Goal: Find specific page/section: Find specific page/section

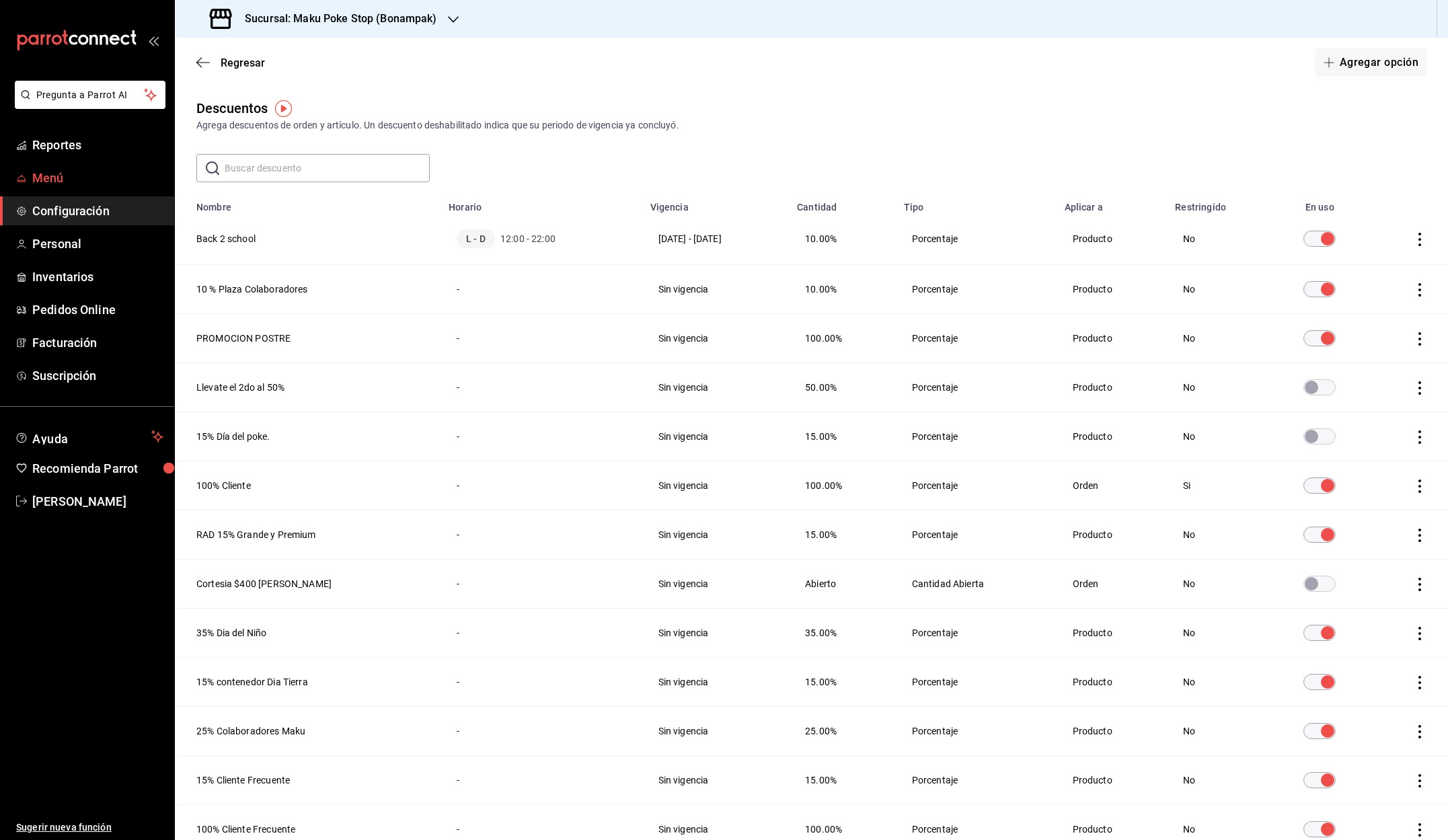
click at [55, 179] on span "Menú" at bounding box center [98, 178] width 131 height 18
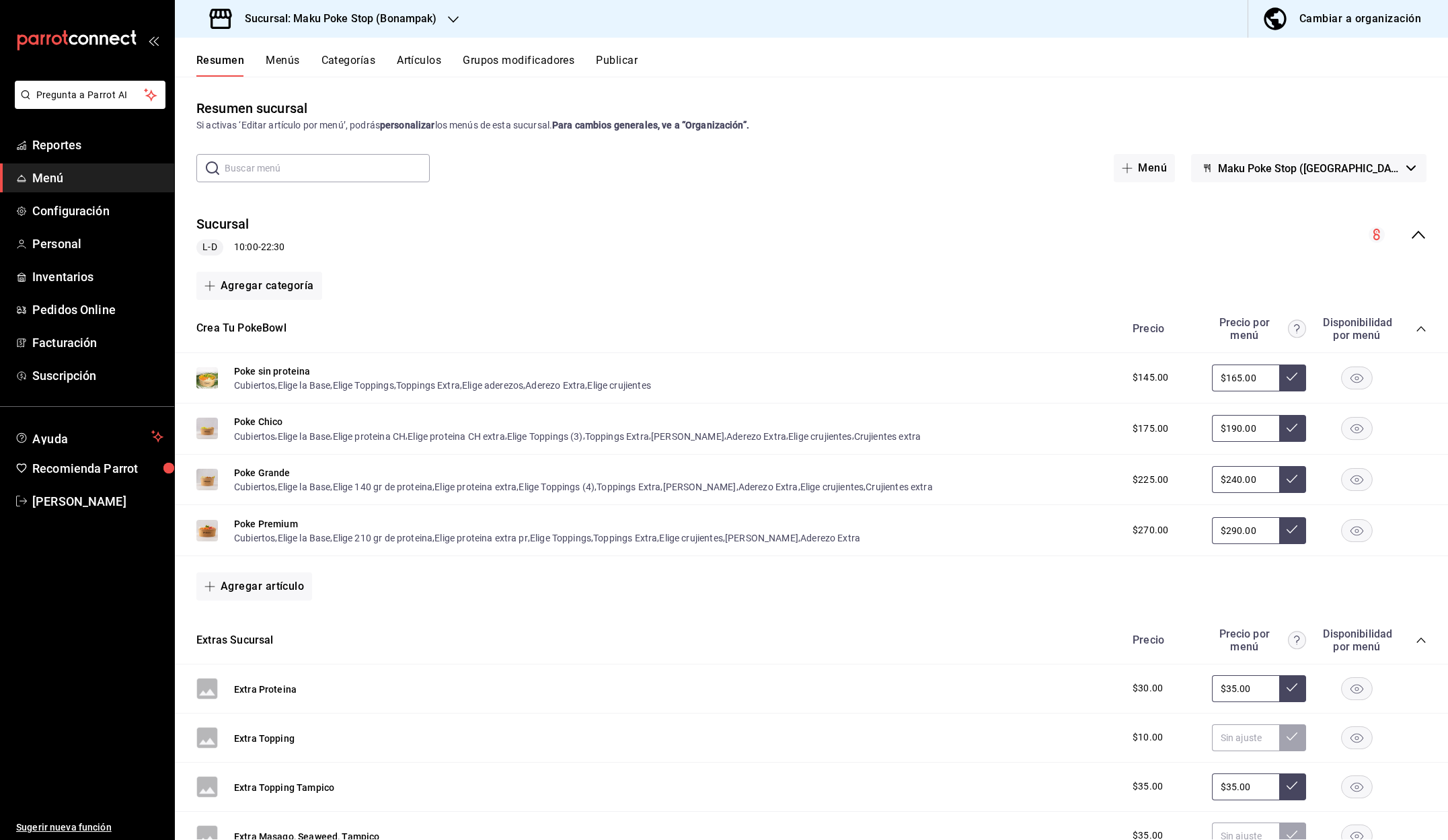
click at [294, 166] on input "text" at bounding box center [327, 168] width 205 height 27
click at [422, 57] on button "Artículos" at bounding box center [419, 65] width 44 height 23
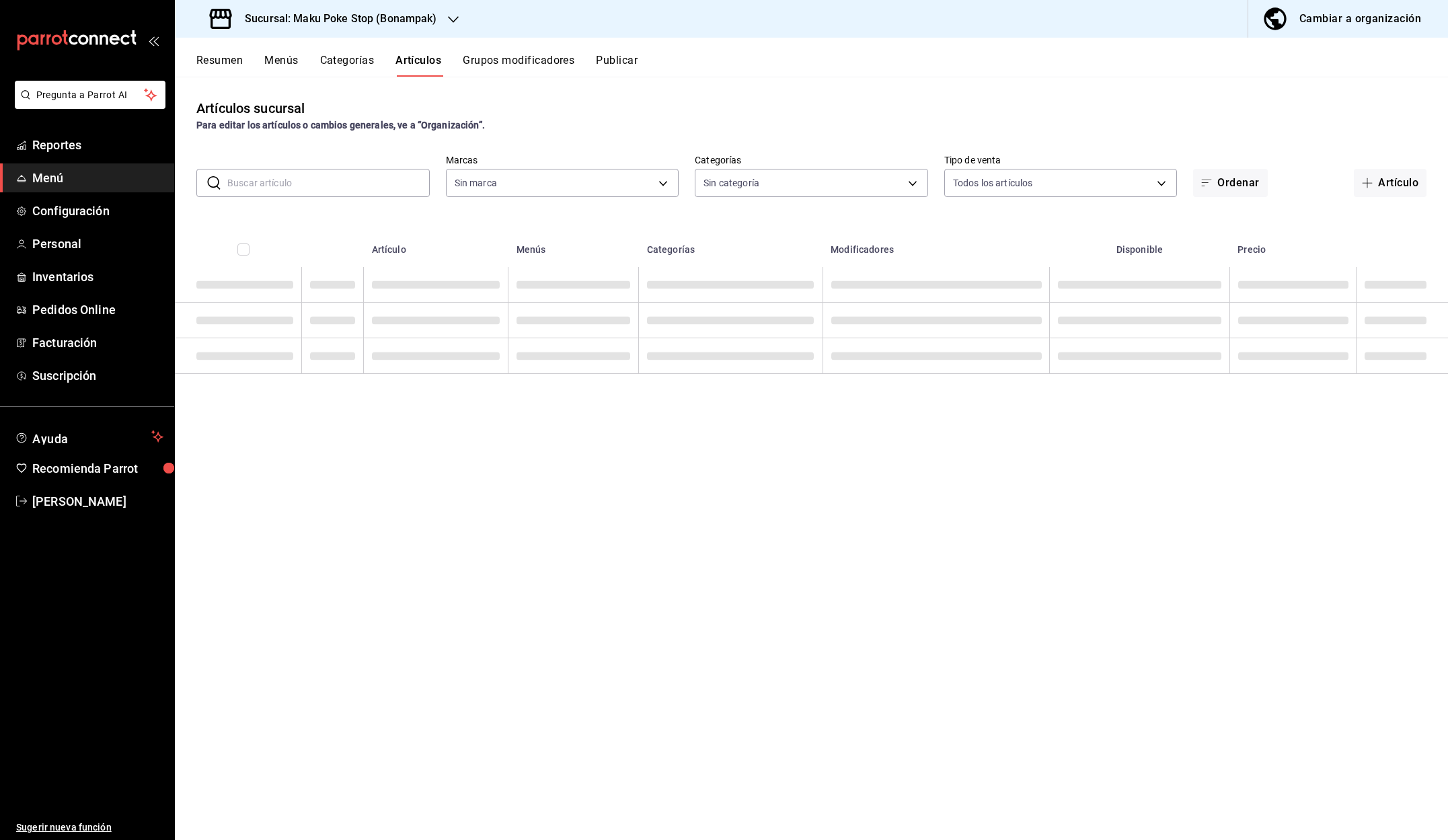
type input "b5ea9031-c9ae-4ed6-9bb9-ed0a6152f904"
click at [318, 182] on input "text" at bounding box center [328, 182] width 202 height 27
type input "77d9cdd9-ad2d-42df-a56f-bcee2c5c02b9,48738ad2-fec5-4b1a-8fe4-ec5331470720,d9137…"
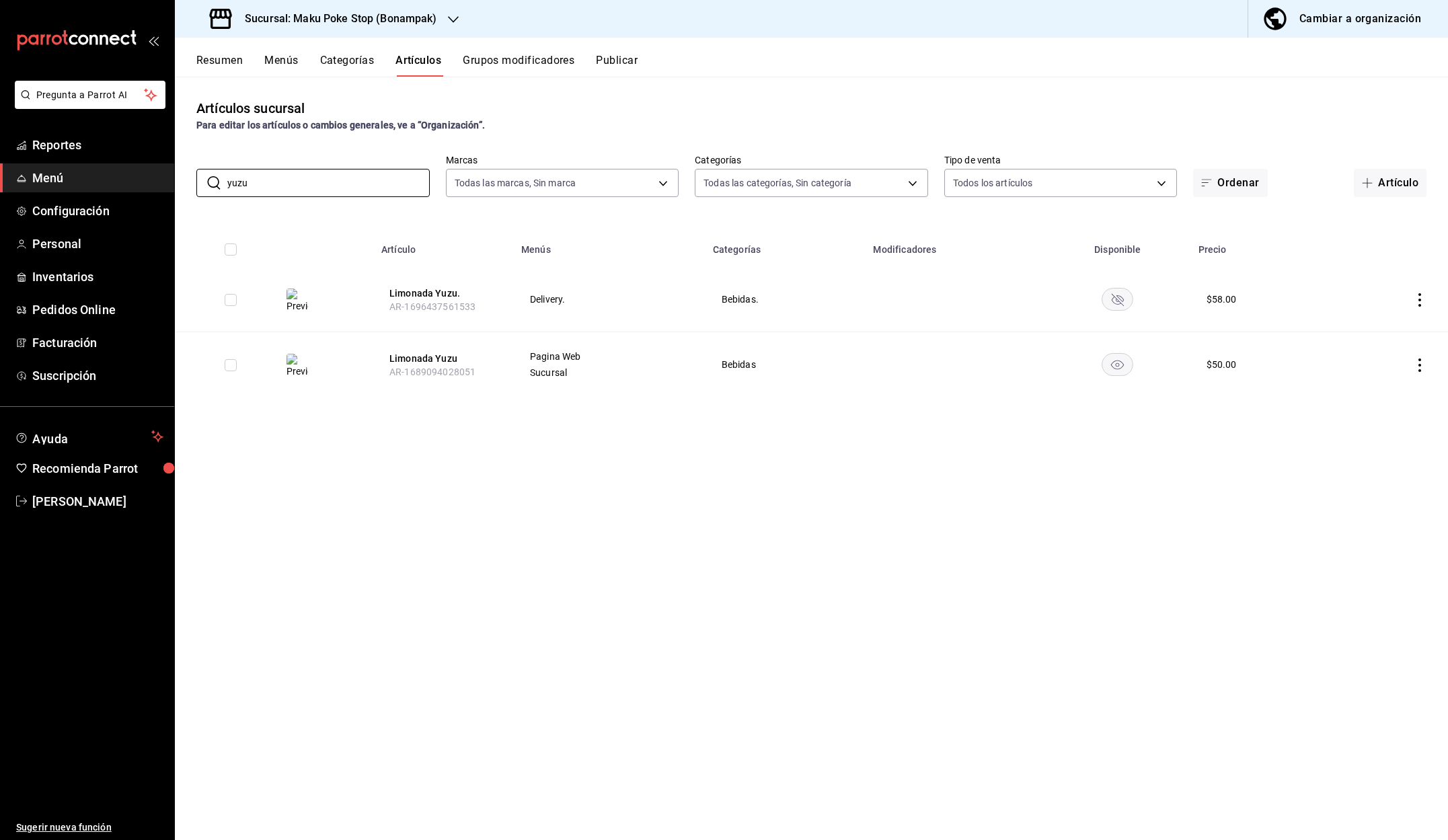
click at [1121, 300] on rect "availability-product" at bounding box center [1118, 299] width 31 height 22
drag, startPoint x: 282, startPoint y: 187, endPoint x: 267, endPoint y: 187, distance: 15.0
click at [282, 187] on input "yuzu" at bounding box center [328, 182] width 202 height 27
drag, startPoint x: 238, startPoint y: 184, endPoint x: 200, endPoint y: 184, distance: 38.0
click at [200, 184] on div "​ yuzu ​" at bounding box center [313, 182] width 234 height 28
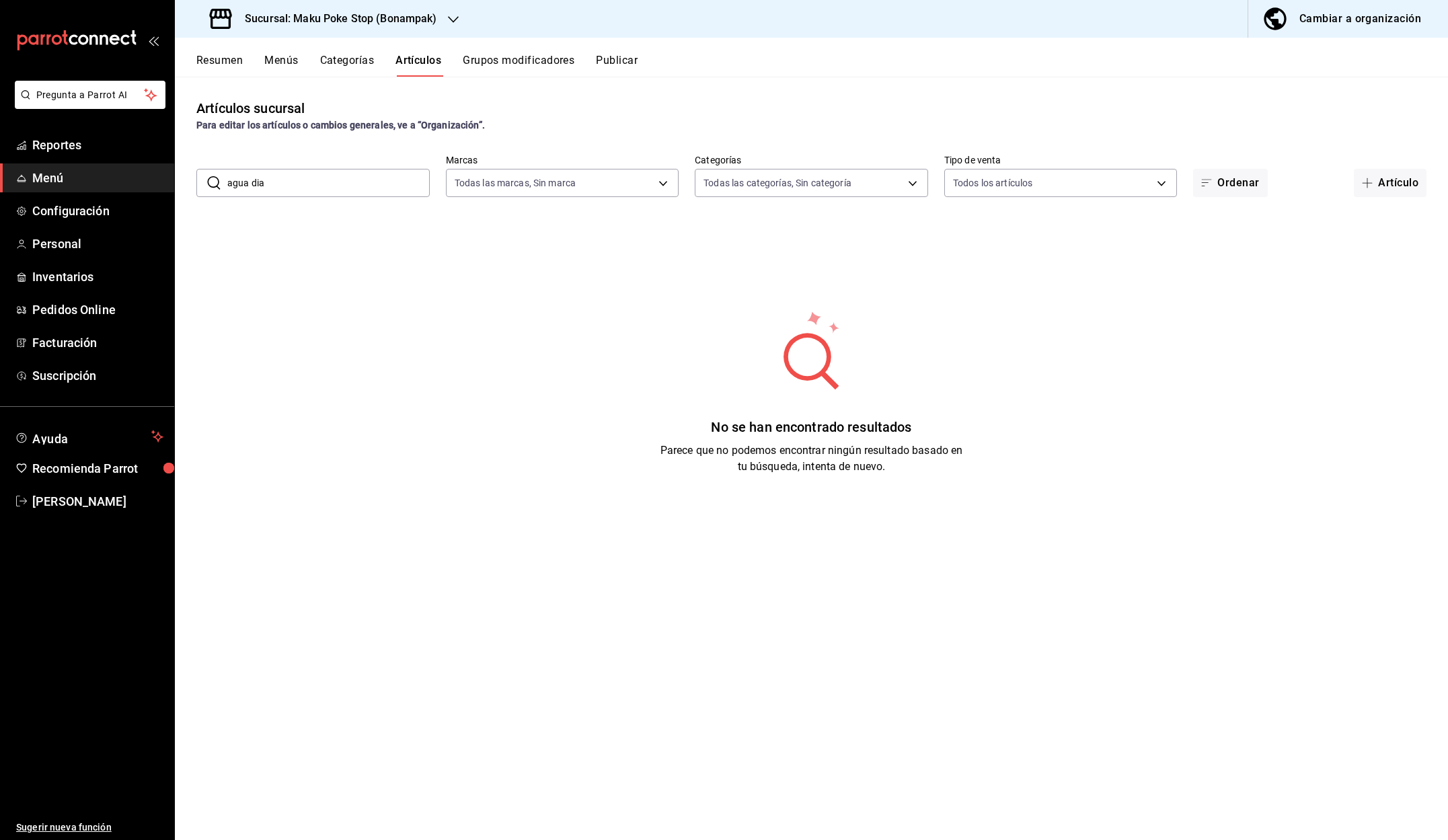
click at [253, 189] on input "agua dia" at bounding box center [328, 182] width 202 height 27
click at [253, 184] on input "agua dia" at bounding box center [328, 182] width 202 height 27
drag, startPoint x: 277, startPoint y: 184, endPoint x: 267, endPoint y: 184, distance: 10.0
click at [267, 184] on input "agua del dia" at bounding box center [328, 182] width 202 height 27
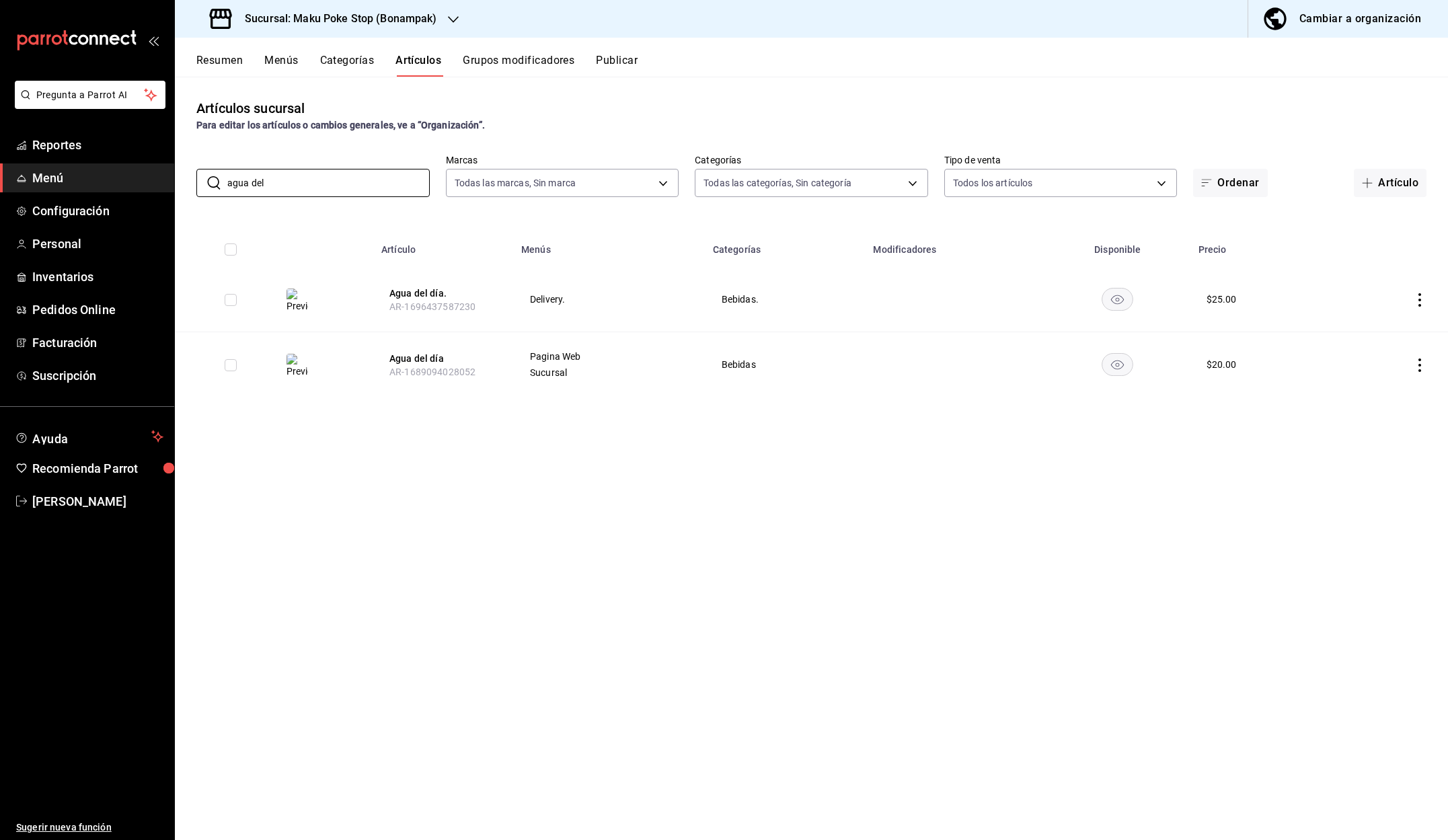
drag, startPoint x: 263, startPoint y: 188, endPoint x: 155, endPoint y: 187, distance: 108.0
click at [155, 187] on div "Pregunta a Parrot AI Reportes Menú Configuración Personal Inventarios Pedidos O…" at bounding box center [724, 420] width 1448 height 840
drag, startPoint x: 227, startPoint y: 178, endPoint x: 217, endPoint y: 176, distance: 10.2
click at [217, 176] on div "​ maku ​" at bounding box center [313, 182] width 234 height 28
type input "y"
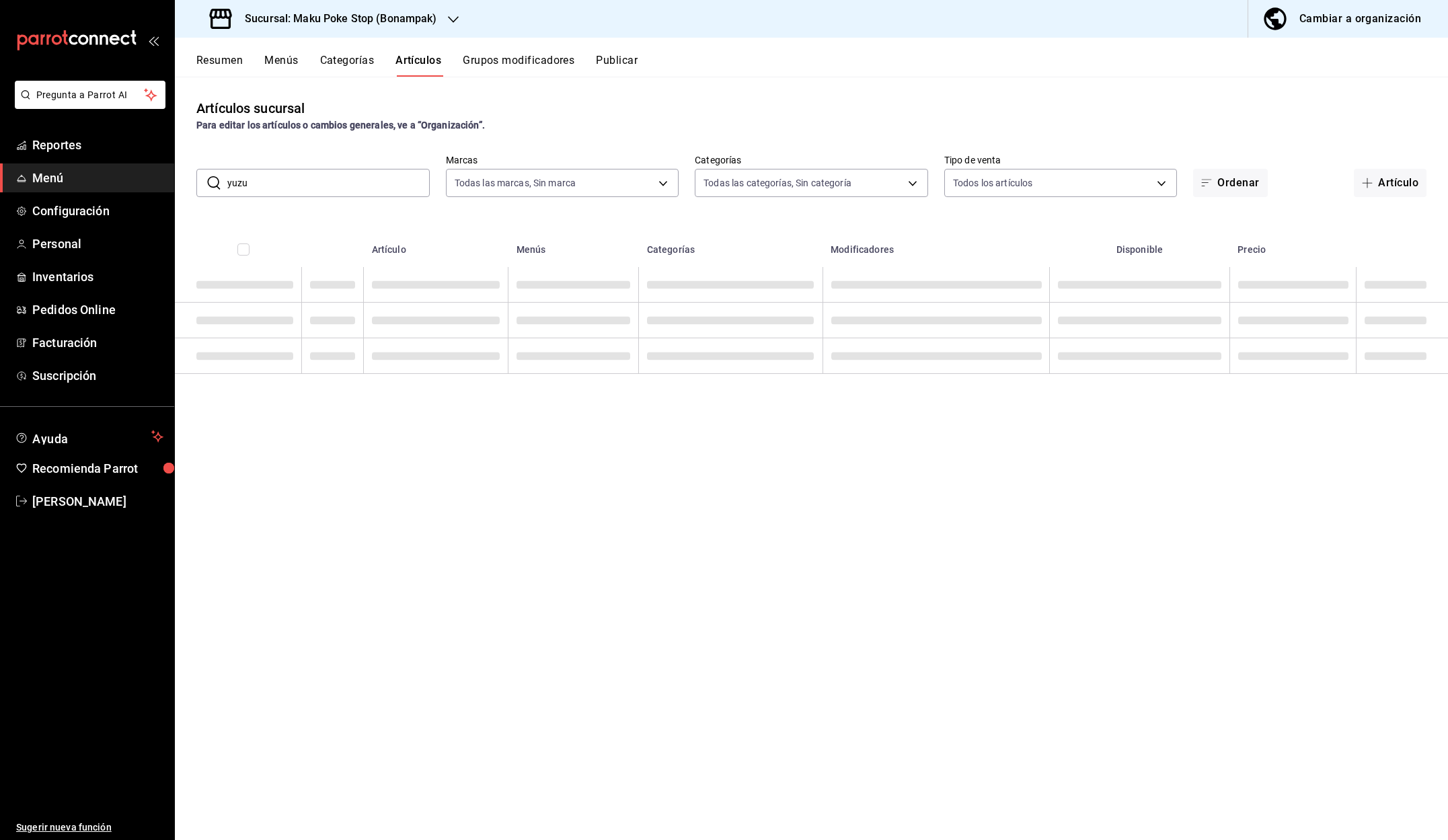
type input "yuzu"
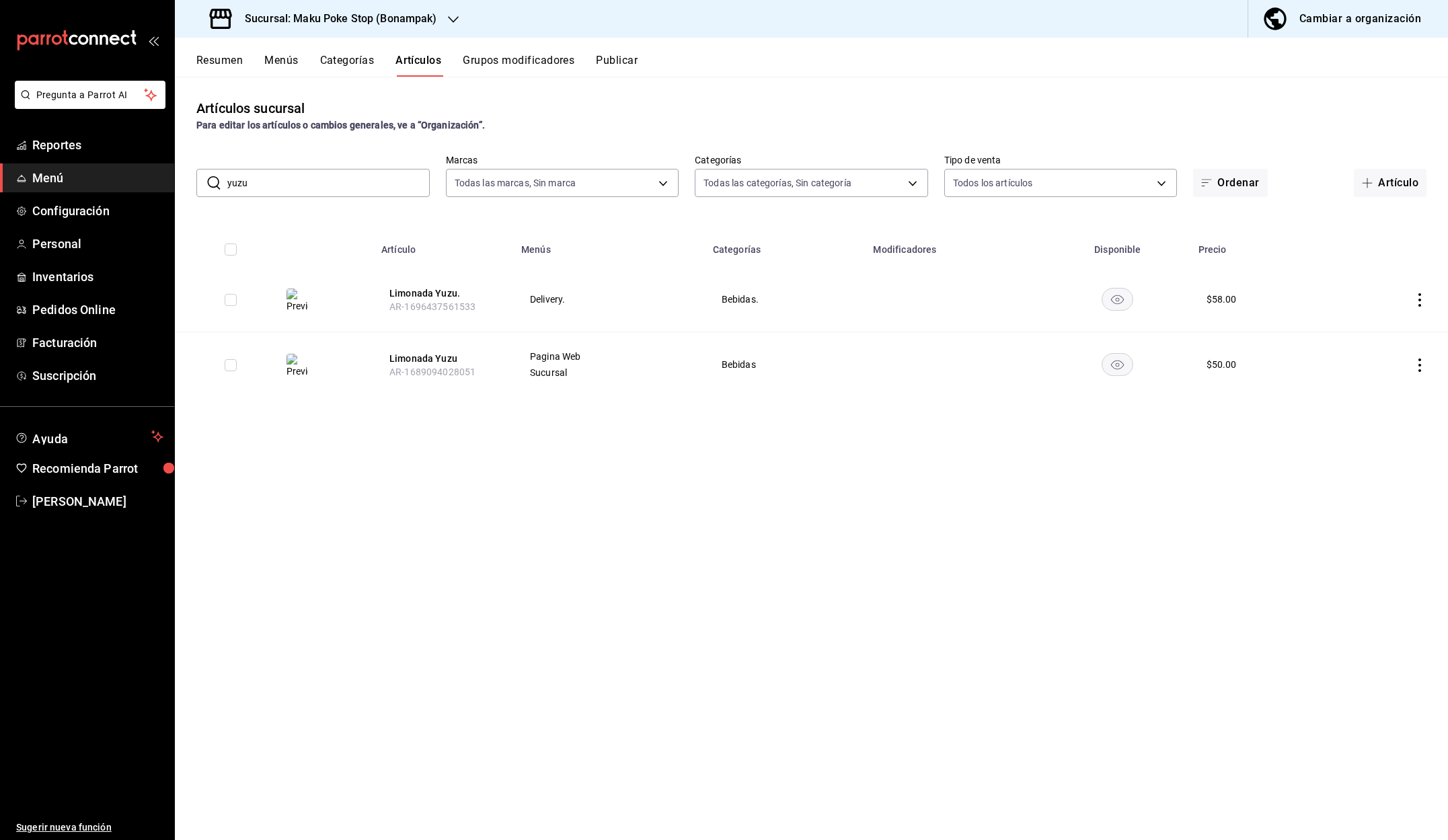
click at [451, 21] on icon "button" at bounding box center [453, 19] width 11 height 7
click at [300, 90] on span "Maku Poke Stop(Huayacan)" at bounding box center [245, 88] width 120 height 14
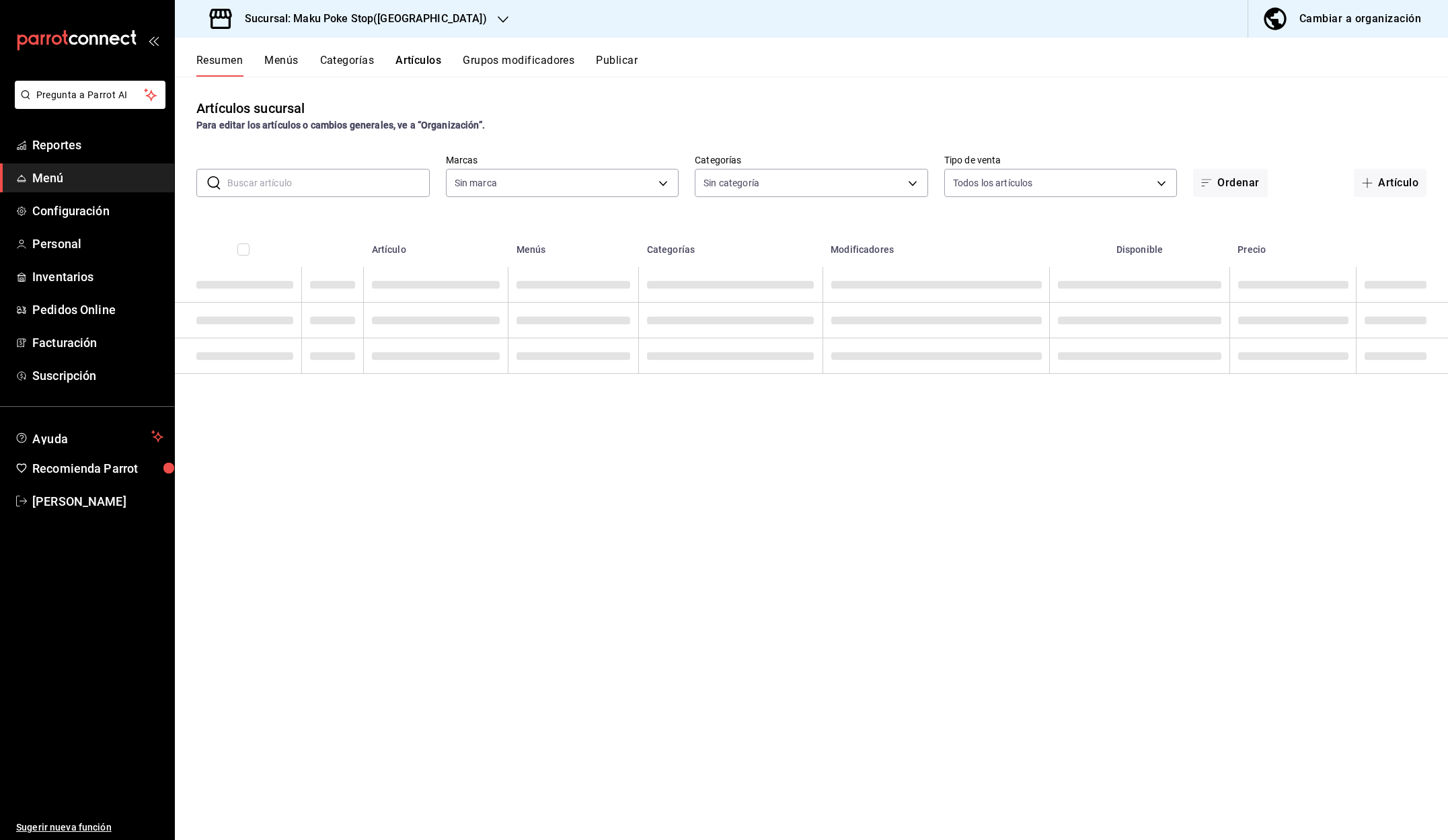
type input "b5ea9031-c9ae-4ed6-9bb9-ed0a6152f904"
click at [319, 180] on input "text" at bounding box center [328, 182] width 202 height 27
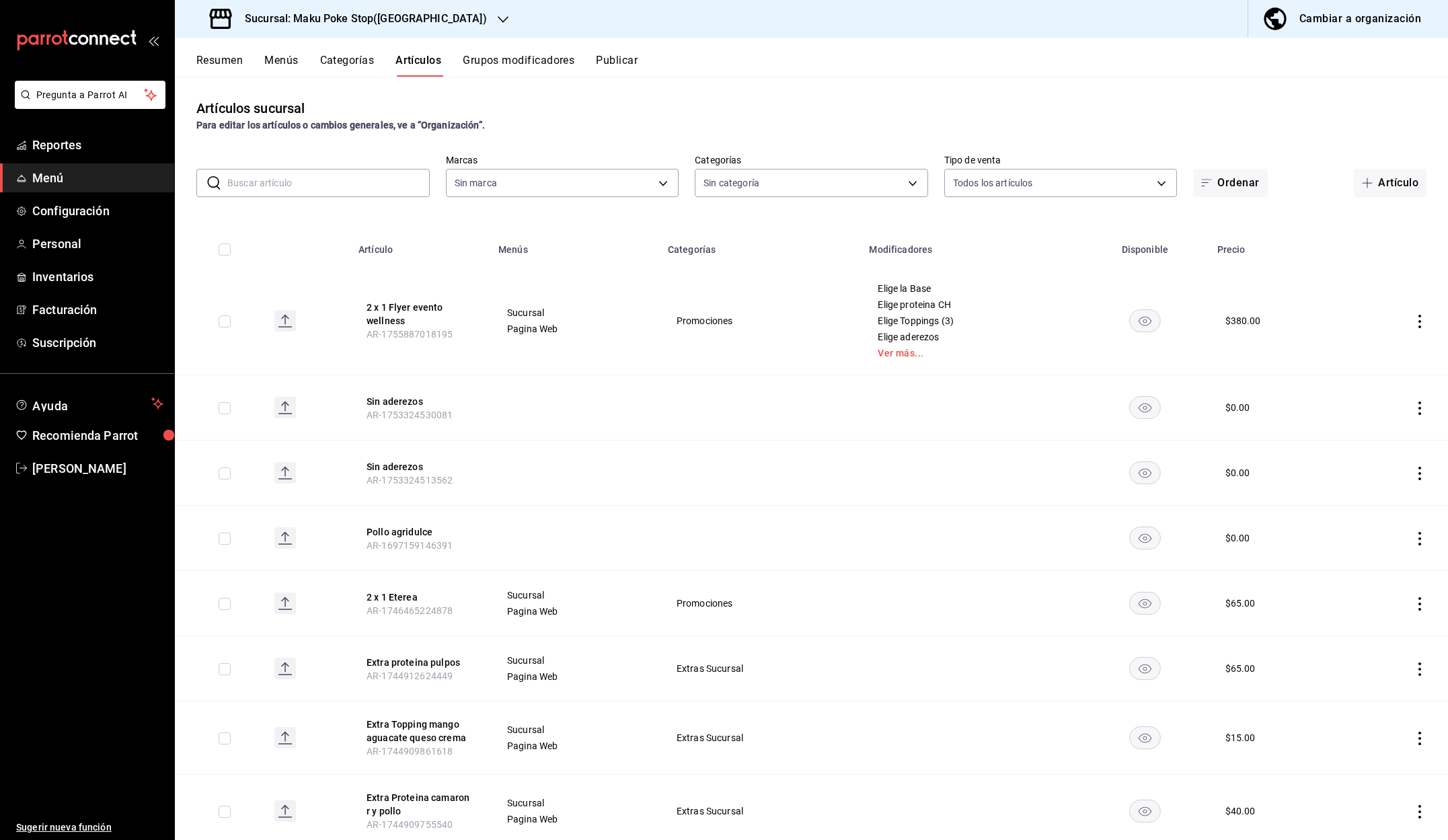
type input "afc352e3-97b5-45b8-8fe1-684b08dff19e"
type input "7ad9b9e3-989d-42cb-8725-ebdda4c0d8c8,e7b1ed9b-a4bd-414f-8688-2a062040025a,aee65…"
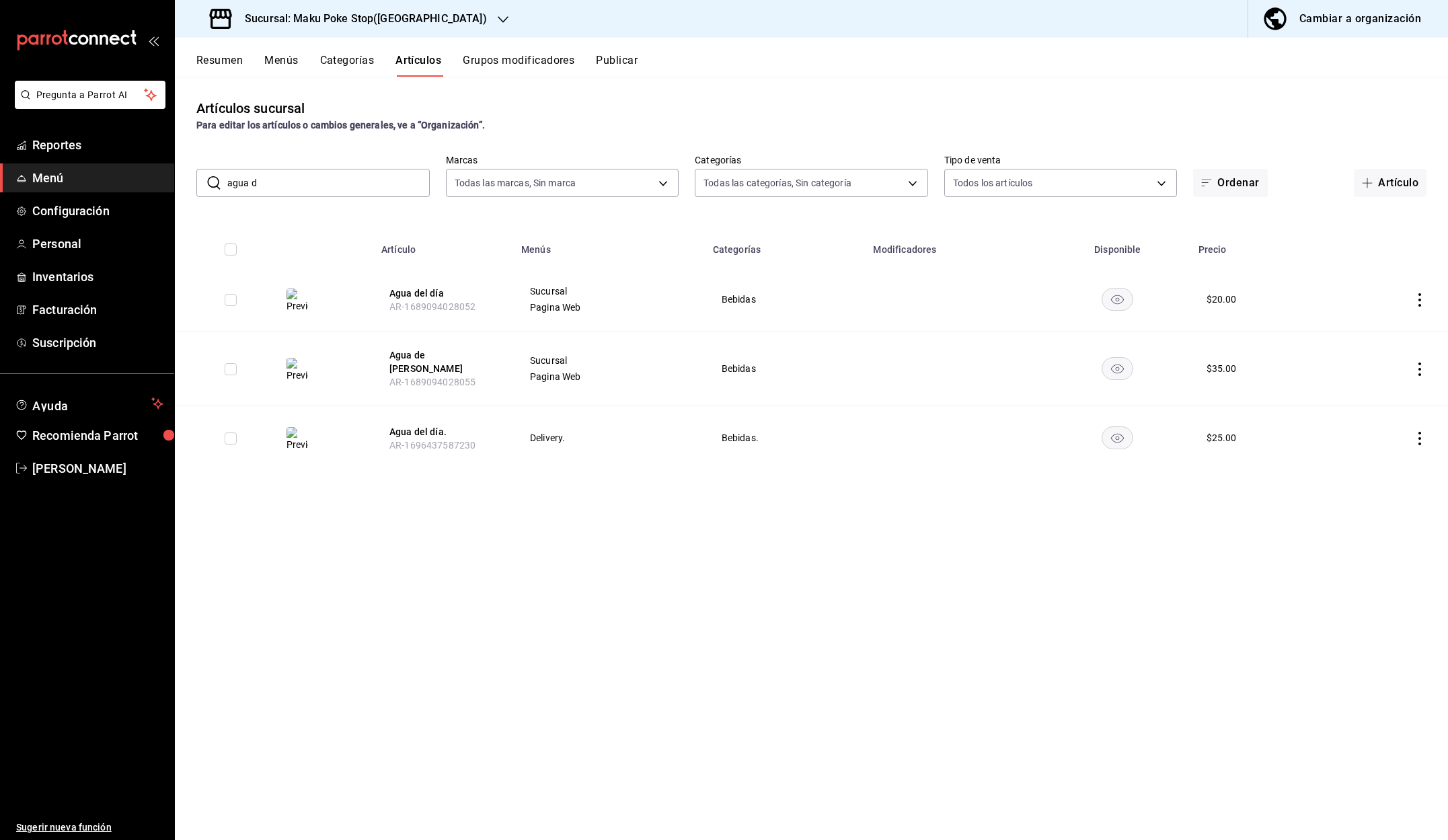
drag, startPoint x: 276, startPoint y: 182, endPoint x: 202, endPoint y: 177, distance: 74.2
click at [202, 177] on div "​ agua d ​" at bounding box center [313, 182] width 234 height 28
drag, startPoint x: 273, startPoint y: 189, endPoint x: 199, endPoint y: 180, distance: 74.5
click at [198, 181] on div "​ maku ​" at bounding box center [313, 182] width 234 height 28
type input "yuzu"
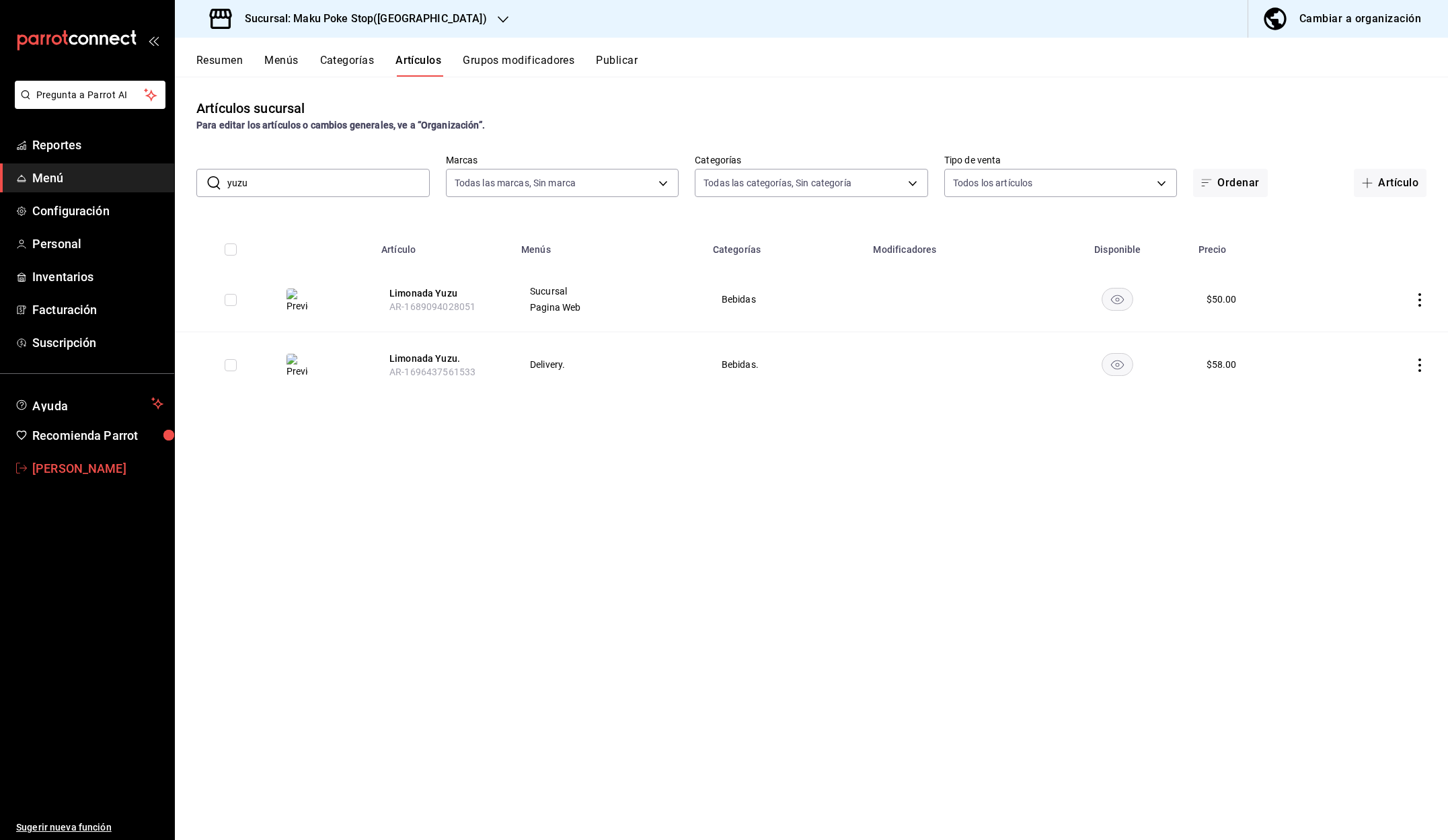
click at [19, 467] on icon "mailbox folders" at bounding box center [21, 468] width 11 height 11
